Goal: Task Accomplishment & Management: Use online tool/utility

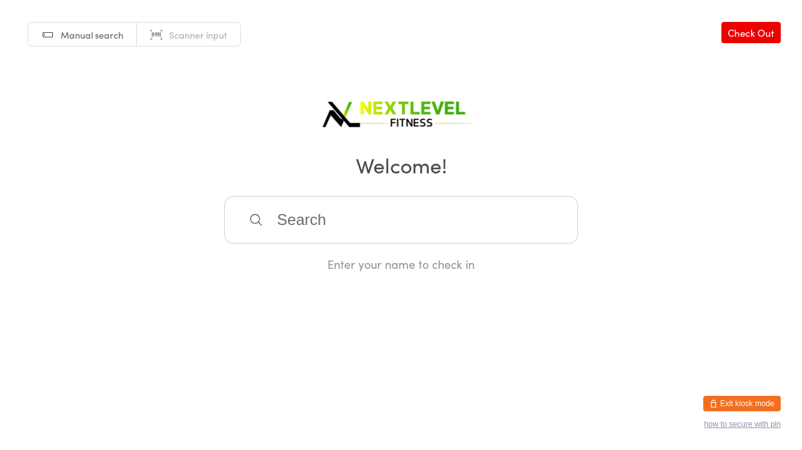
click at [347, 201] on input "search" at bounding box center [401, 220] width 354 height 48
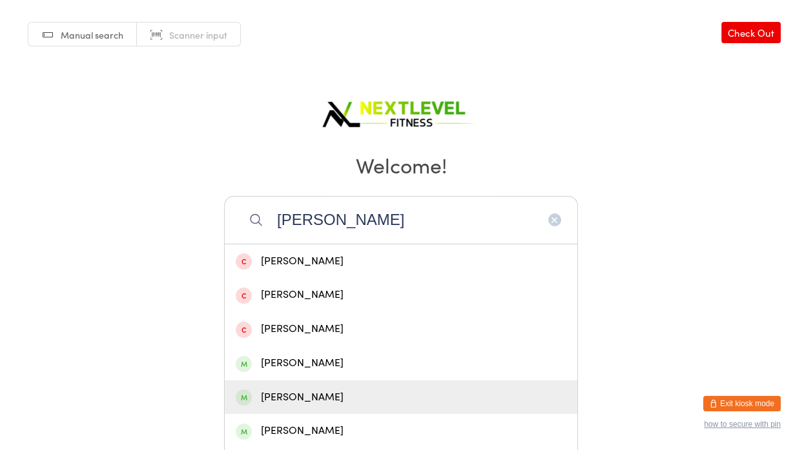
type input "[PERSON_NAME]"
click at [306, 404] on div "[PERSON_NAME]" at bounding box center [401, 397] width 330 height 17
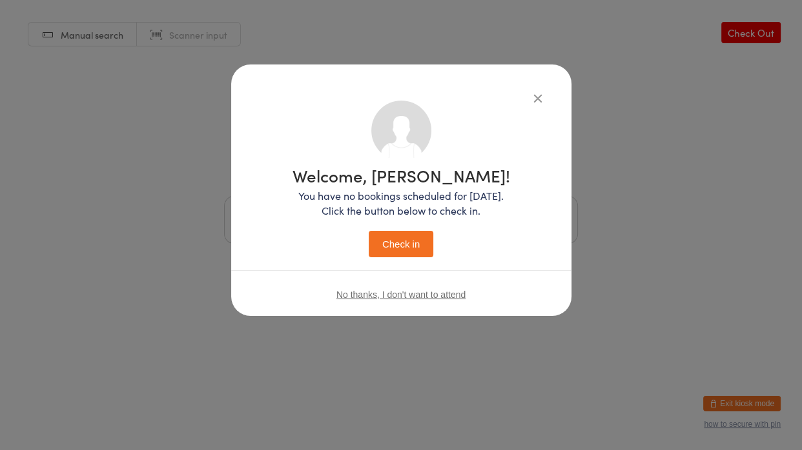
click at [385, 244] on button "Check in" at bounding box center [400, 244] width 65 height 26
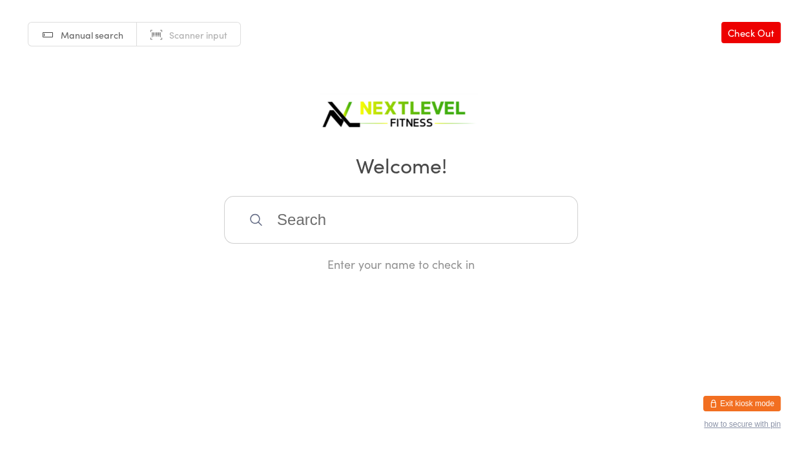
click at [276, 215] on input "search" at bounding box center [401, 220] width 354 height 48
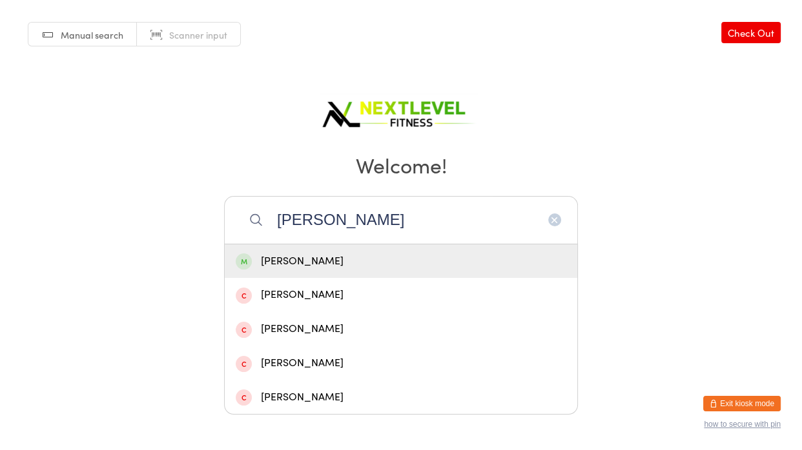
type input "[PERSON_NAME]"
click at [274, 267] on div "[PERSON_NAME]" at bounding box center [401, 261] width 330 height 17
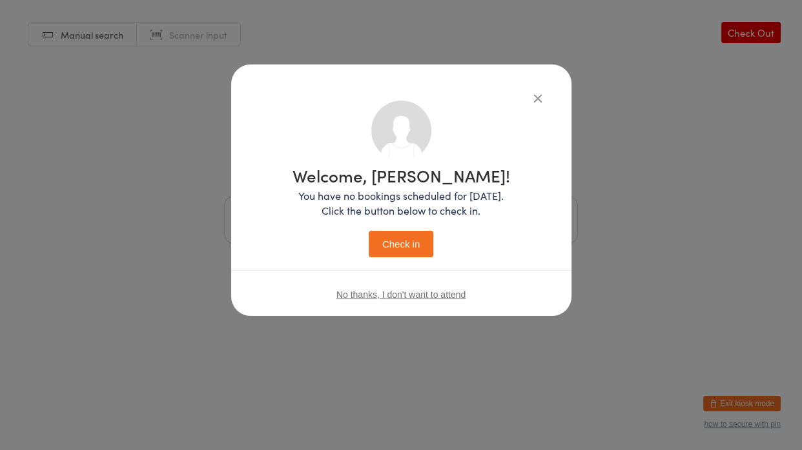
click at [380, 241] on button "Check in" at bounding box center [400, 244] width 65 height 26
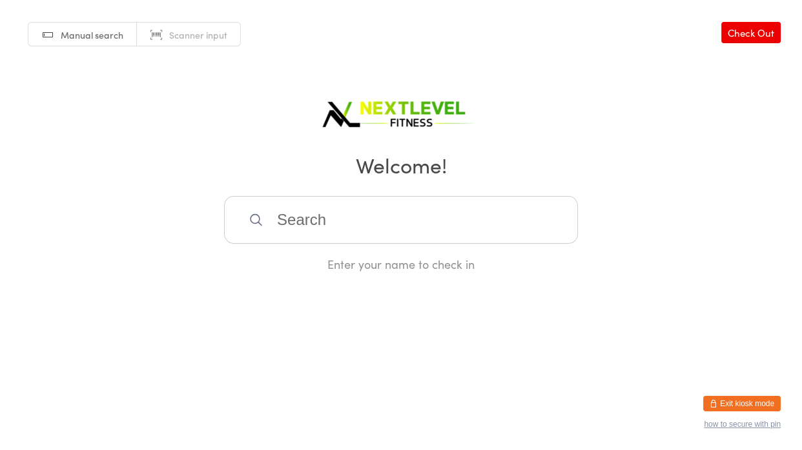
click at [372, 230] on input "search" at bounding box center [401, 220] width 354 height 48
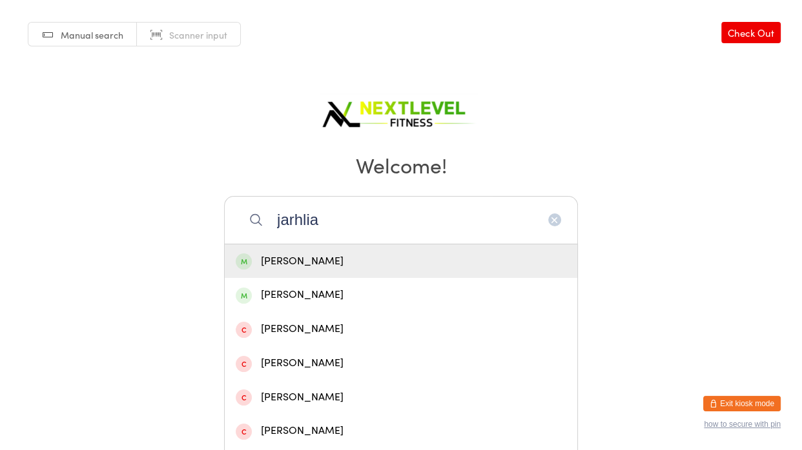
type input "jarhlia"
click at [338, 269] on div "[PERSON_NAME]" at bounding box center [401, 261] width 330 height 17
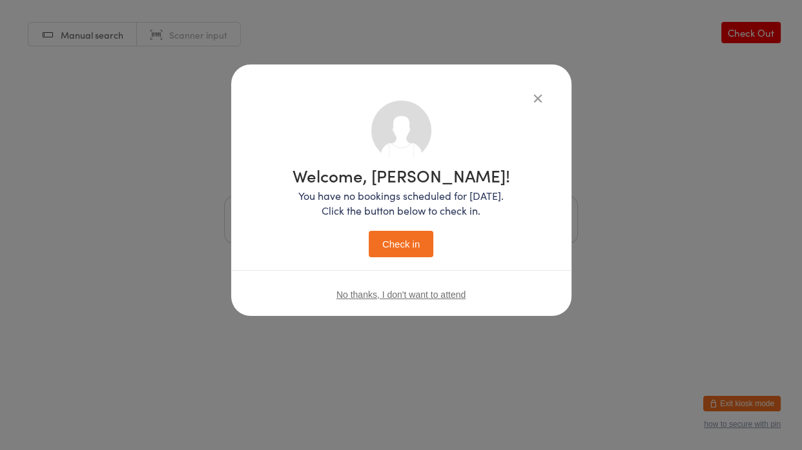
click at [387, 241] on button "Check in" at bounding box center [400, 244] width 65 height 26
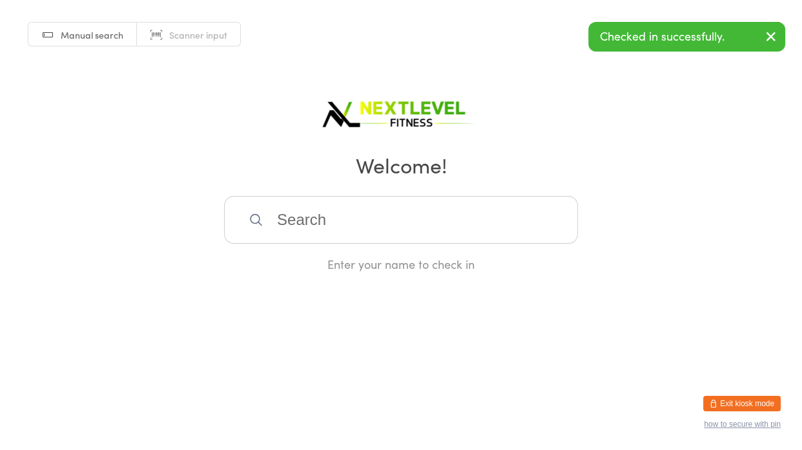
click at [379, 228] on input "search" at bounding box center [401, 220] width 354 height 48
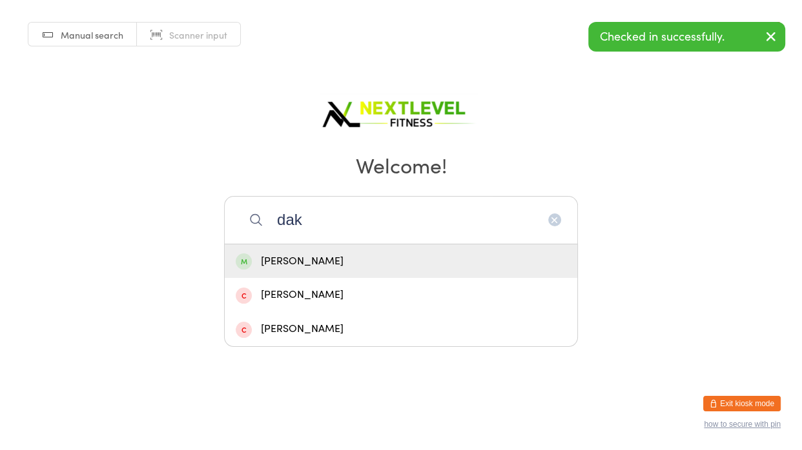
type input "dak"
click at [359, 270] on div "[PERSON_NAME]" at bounding box center [401, 261] width 330 height 17
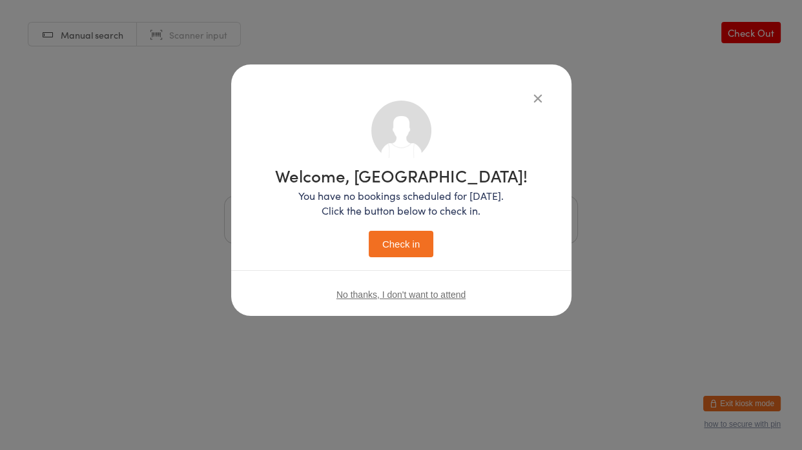
click at [408, 240] on button "Check in" at bounding box center [400, 244] width 65 height 26
